Goal: Information Seeking & Learning: Find specific fact

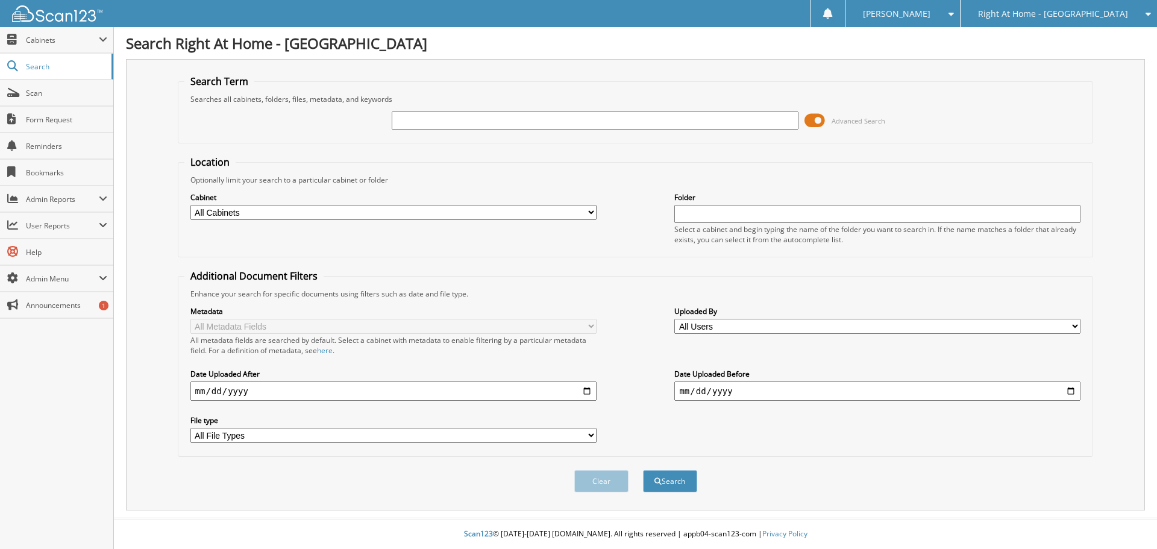
click at [448, 126] on input "text" at bounding box center [595, 120] width 406 height 18
type input "[PERSON_NAME]"
click at [677, 482] on button "Search" at bounding box center [670, 481] width 54 height 22
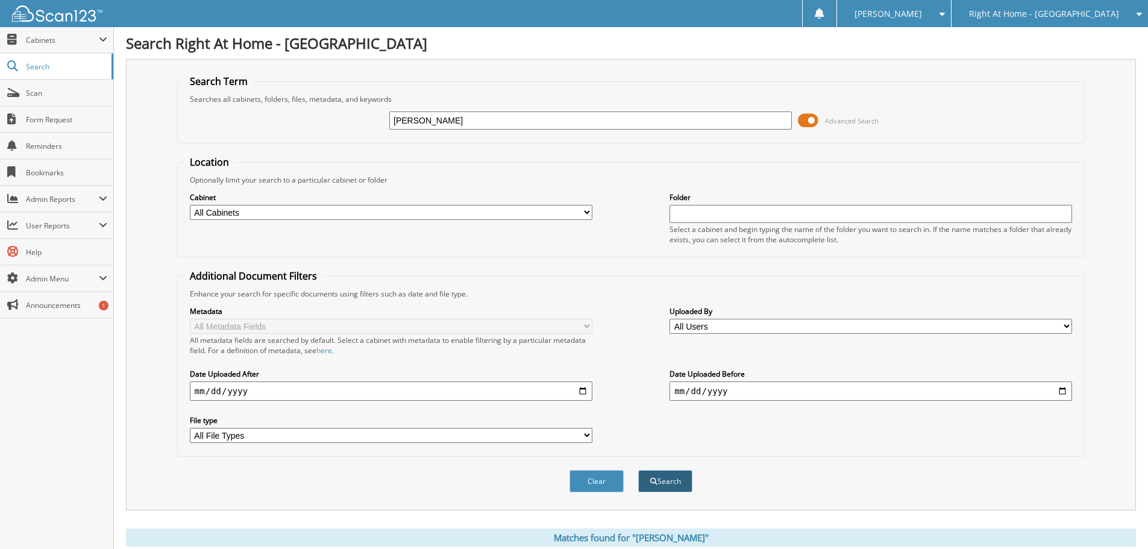
click at [672, 484] on button "Search" at bounding box center [665, 481] width 54 height 22
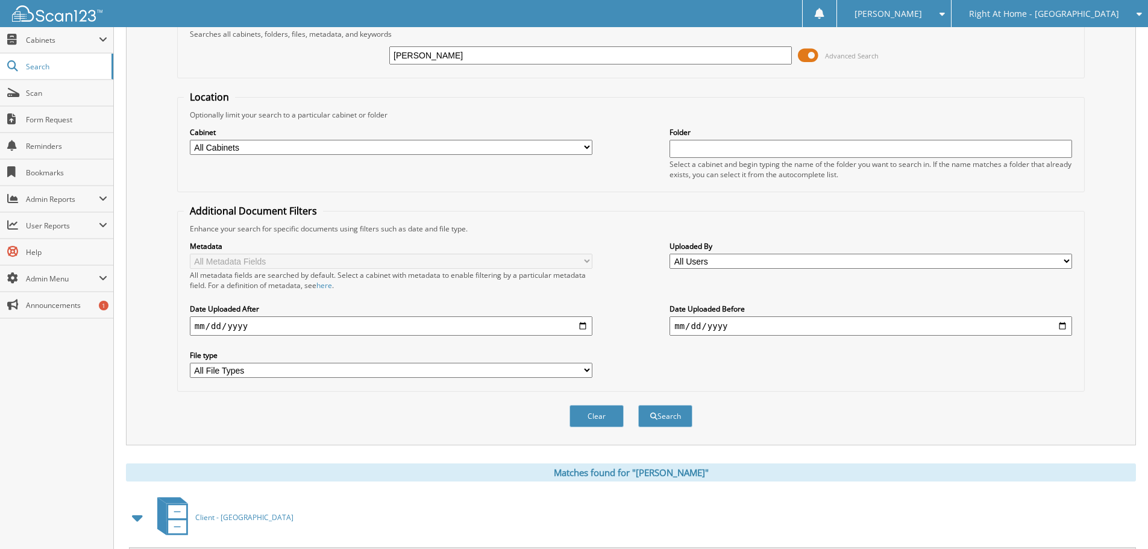
scroll to position [125, 0]
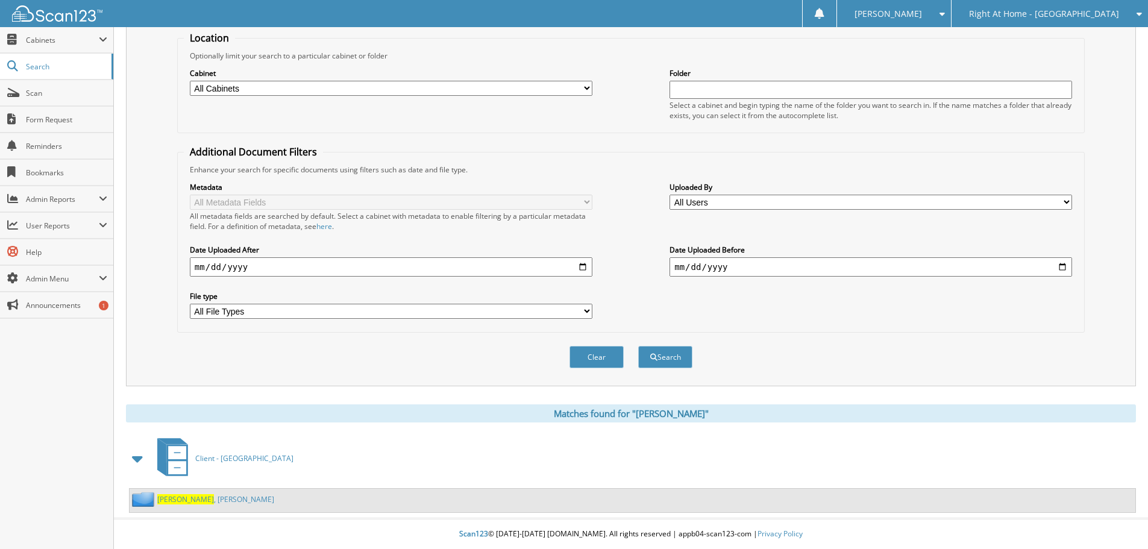
click at [189, 495] on link "[PERSON_NAME]" at bounding box center [215, 499] width 117 height 10
